Goal: Task Accomplishment & Management: Manage account settings

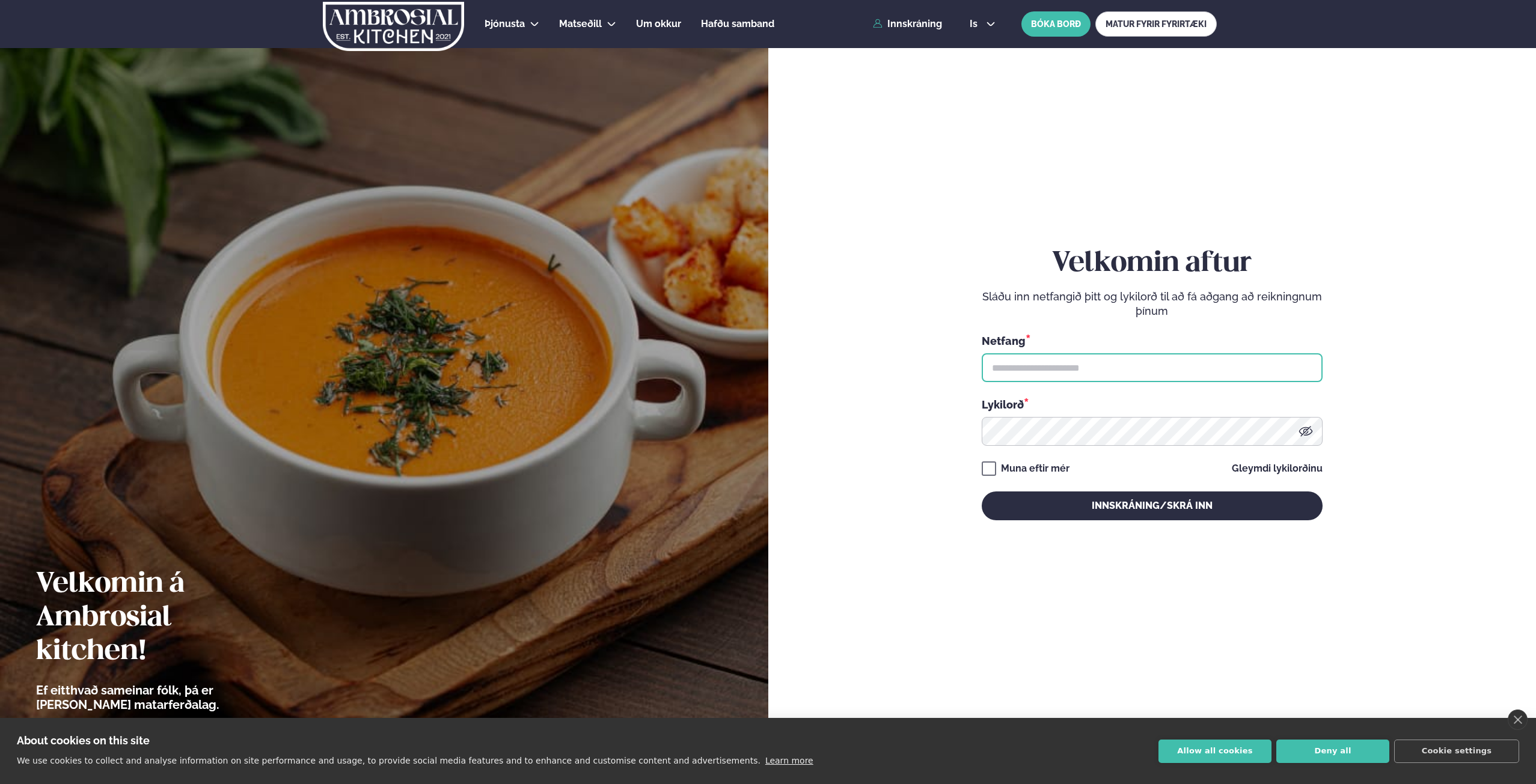
click at [1068, 363] on input "text" at bounding box center [1152, 368] width 341 height 29
type input "**********"
click at [982, 491] on button "Innskráning/Skrá inn" at bounding box center [1152, 506] width 341 height 29
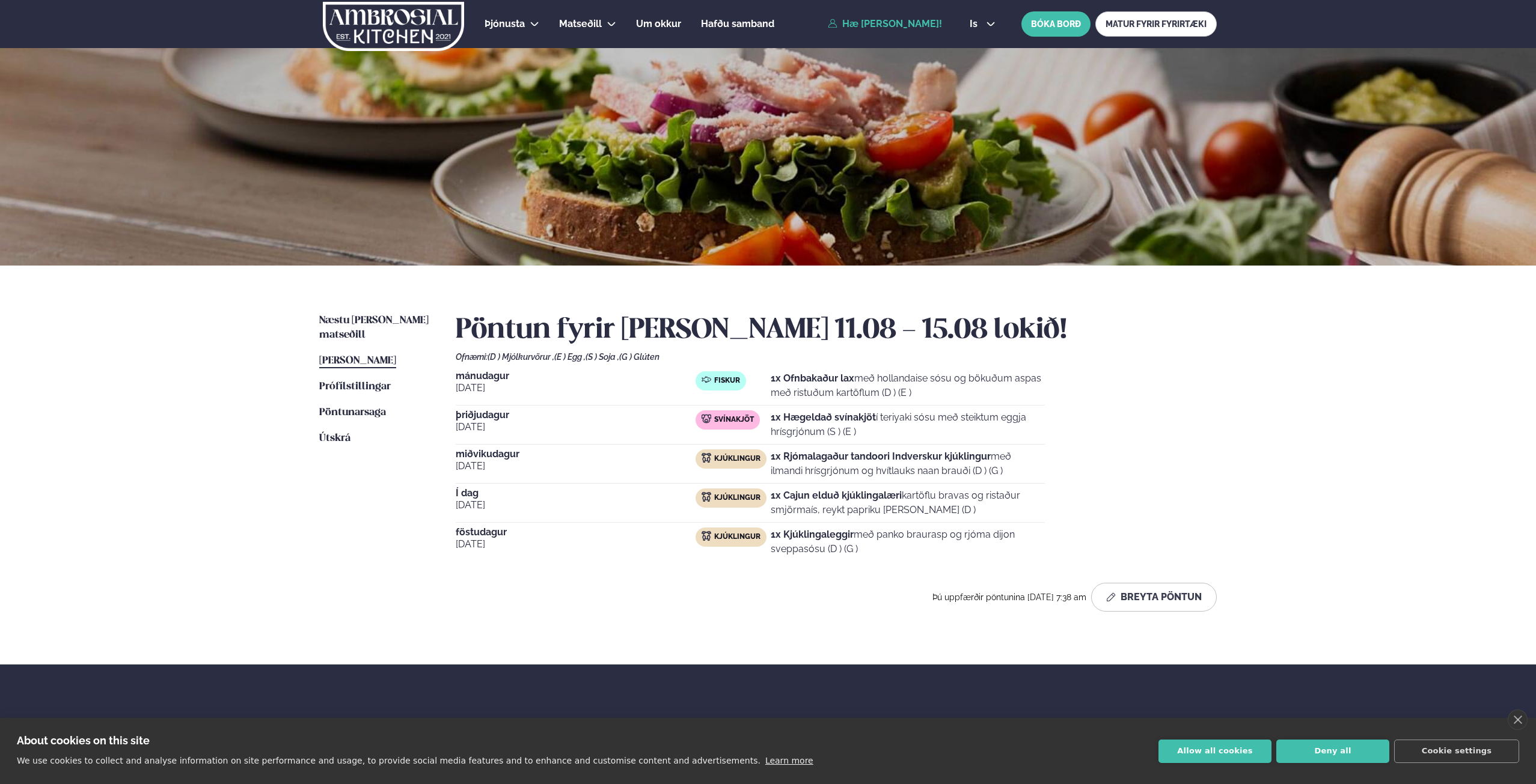
drag, startPoint x: 1251, startPoint y: 603, endPoint x: 1163, endPoint y: 600, distance: 88.1
click at [1250, 603] on div "Næstu [PERSON_NAME] matseðill Næsta vika [PERSON_NAME] matseðill [PERSON_NAME] …" at bounding box center [768, 465] width 970 height 399
click at [1163, 599] on button "Breyta Pöntun" at bounding box center [1154, 597] width 126 height 29
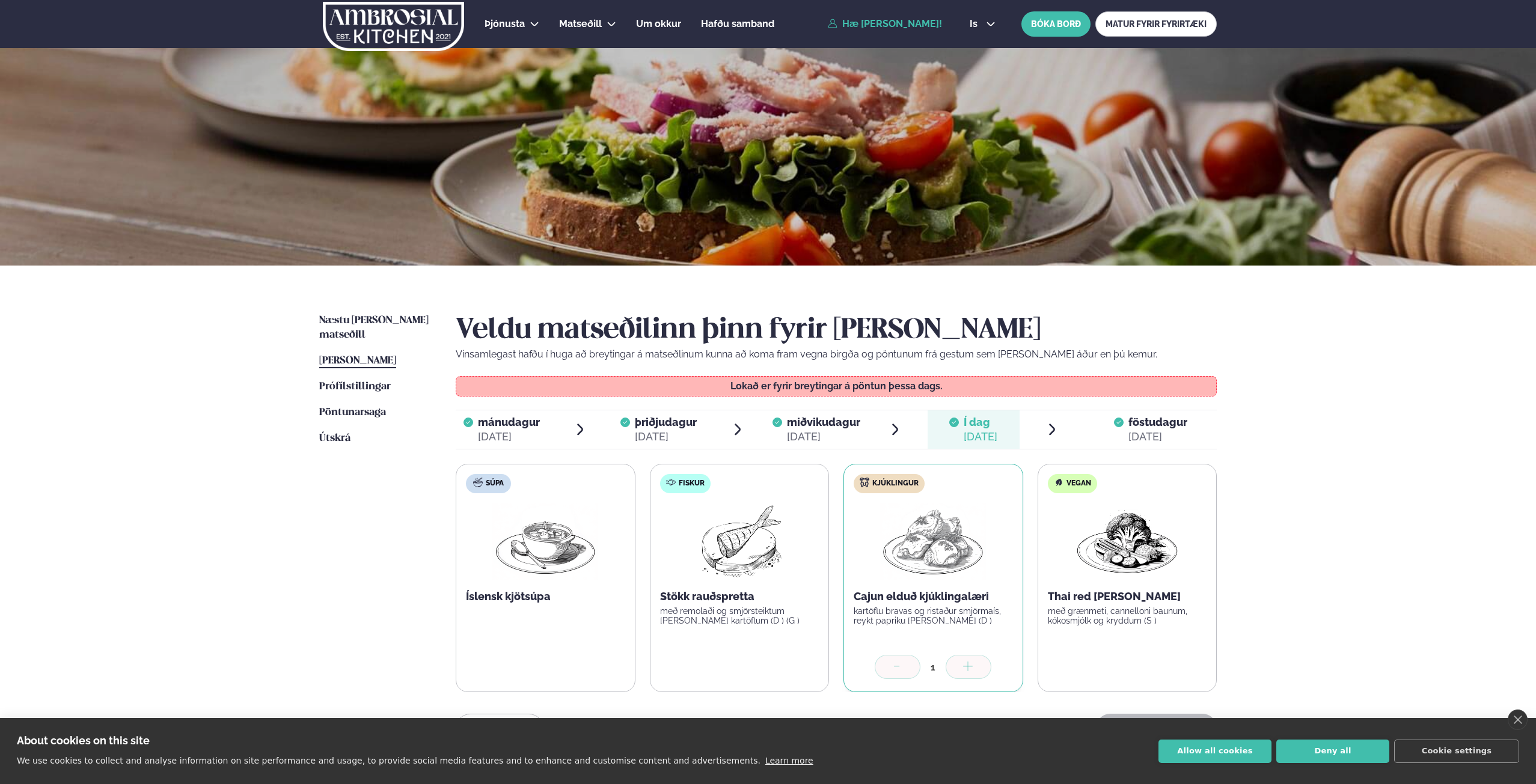
click at [1139, 419] on span "föstudagur" at bounding box center [1158, 422] width 59 height 12
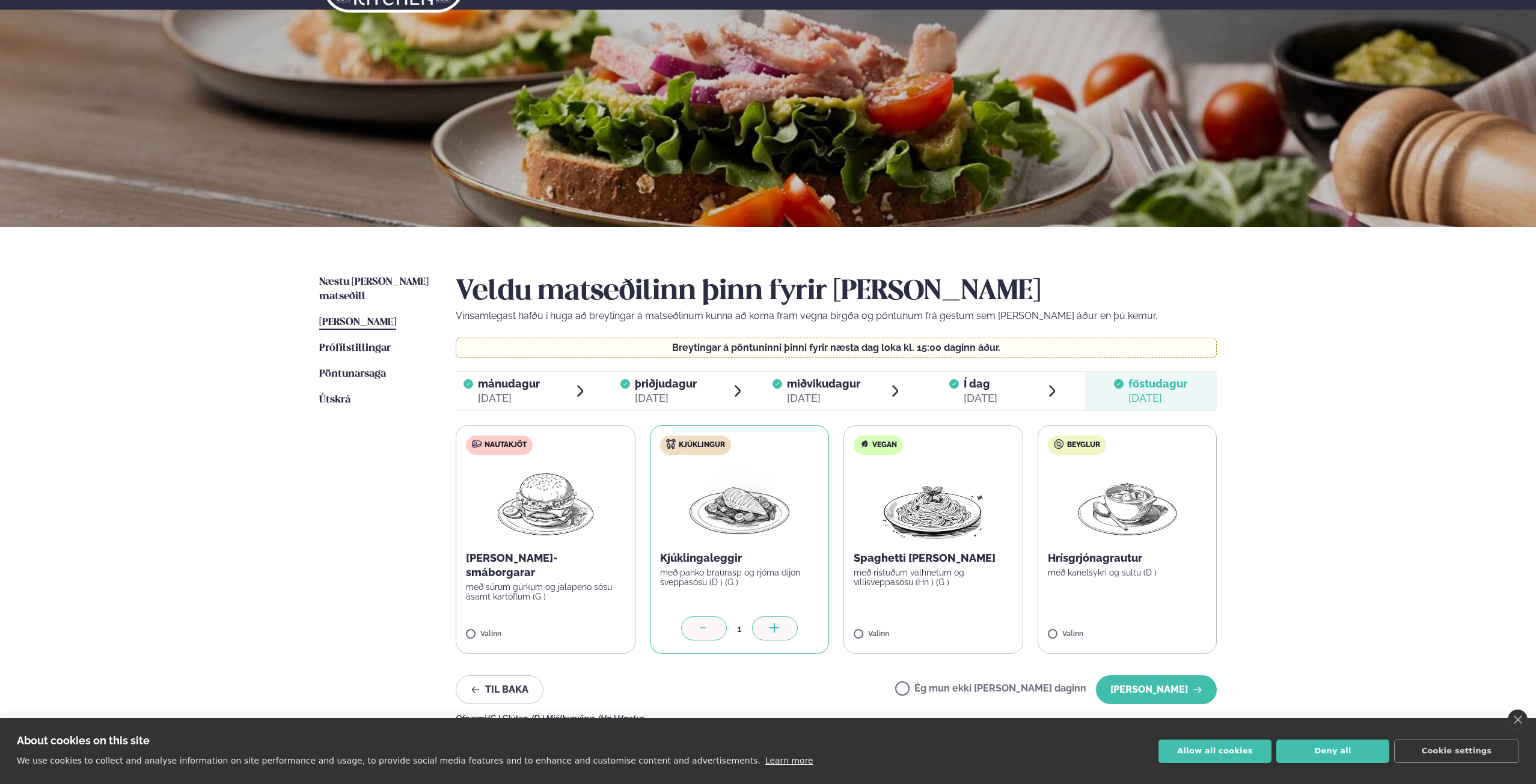
scroll to position [180, 0]
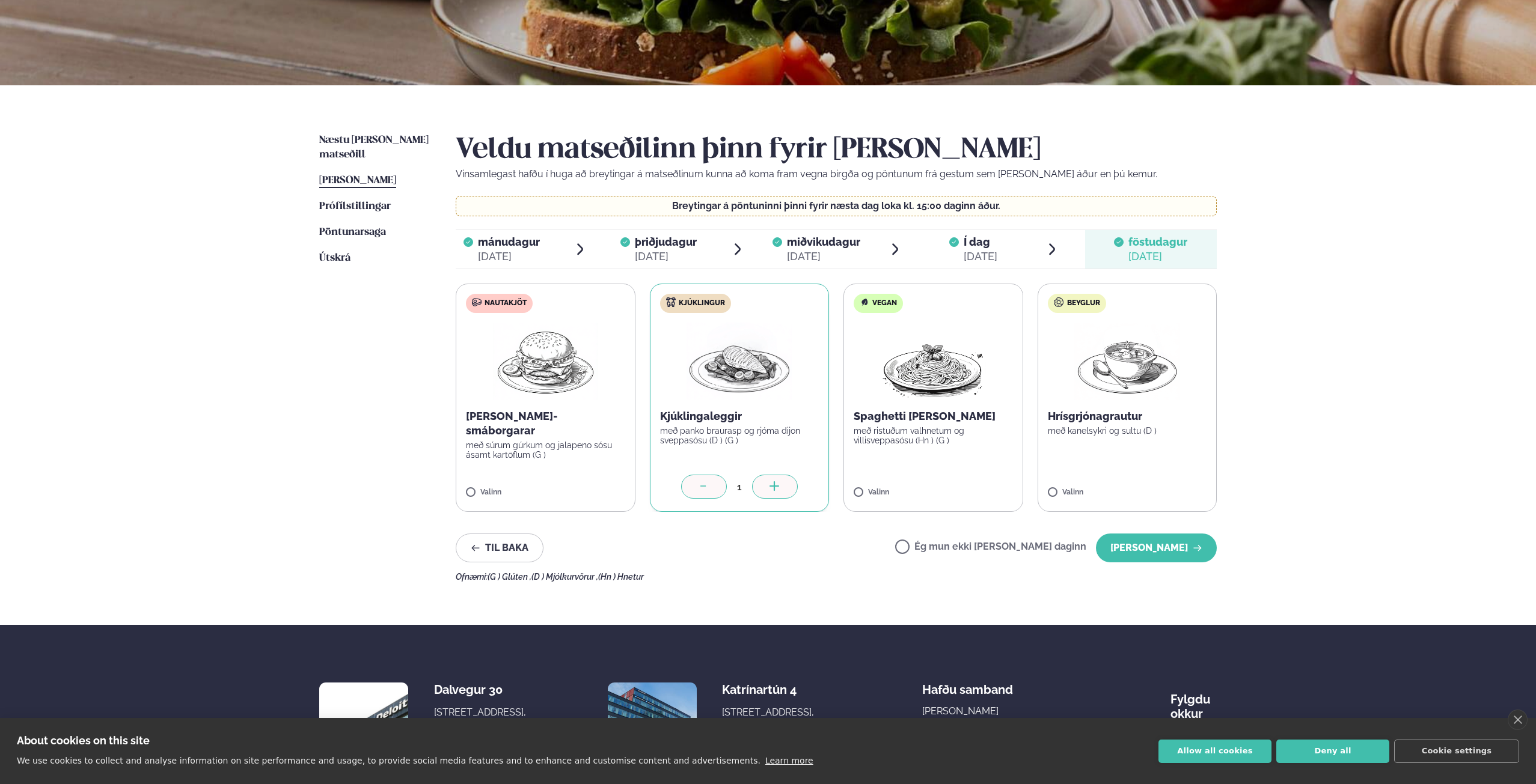
click at [711, 483] on div at bounding box center [704, 487] width 46 height 24
drag, startPoint x: 959, startPoint y: 544, endPoint x: 1155, endPoint y: 546, distance: 196.0
click at [962, 544] on label "Ég mun ekki [PERSON_NAME] daginn" at bounding box center [991, 548] width 191 height 12
click at [1179, 546] on button "[PERSON_NAME]" at bounding box center [1156, 548] width 121 height 29
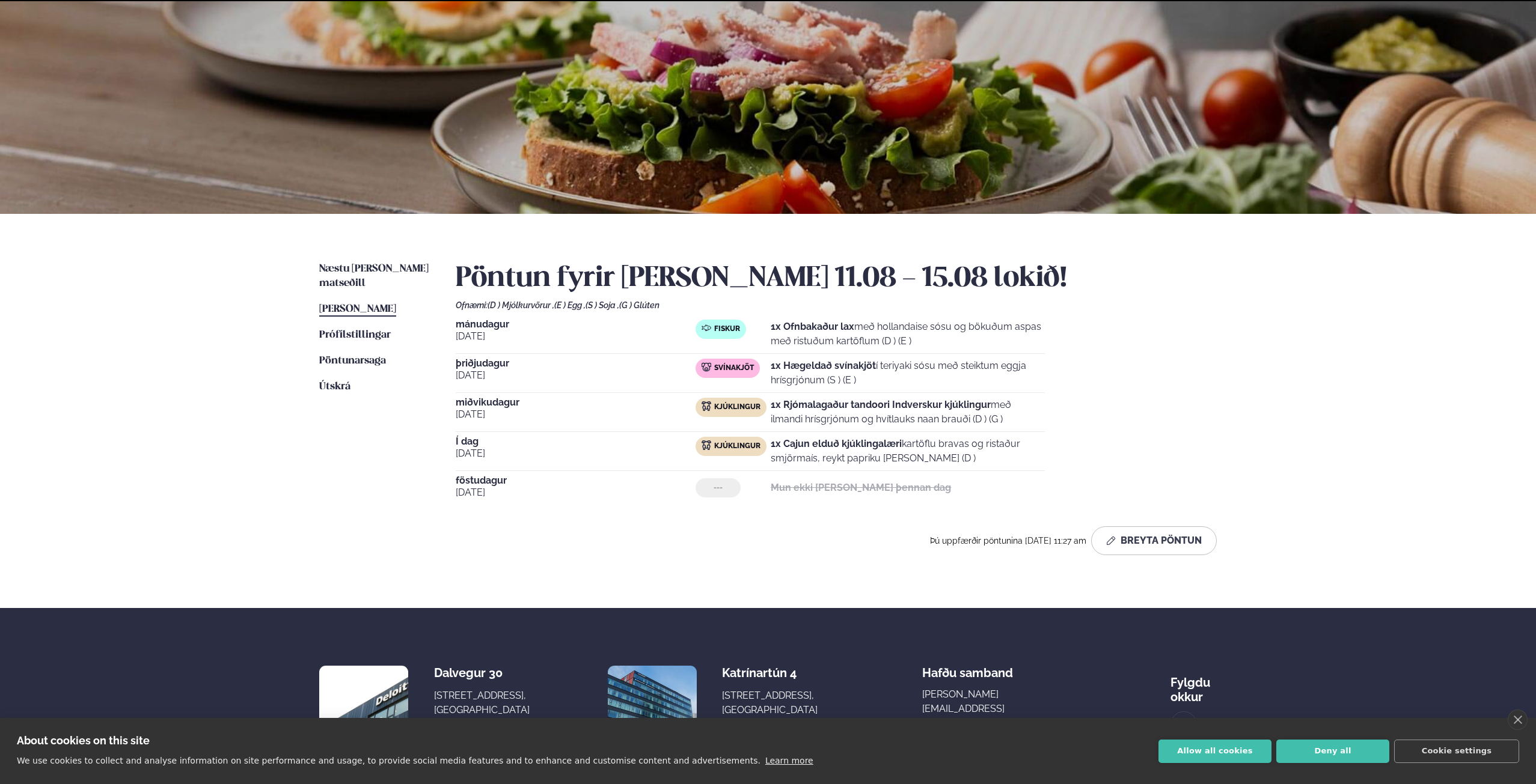
scroll to position [119, 0]
